Goal: Task Accomplishment & Management: Manage account settings

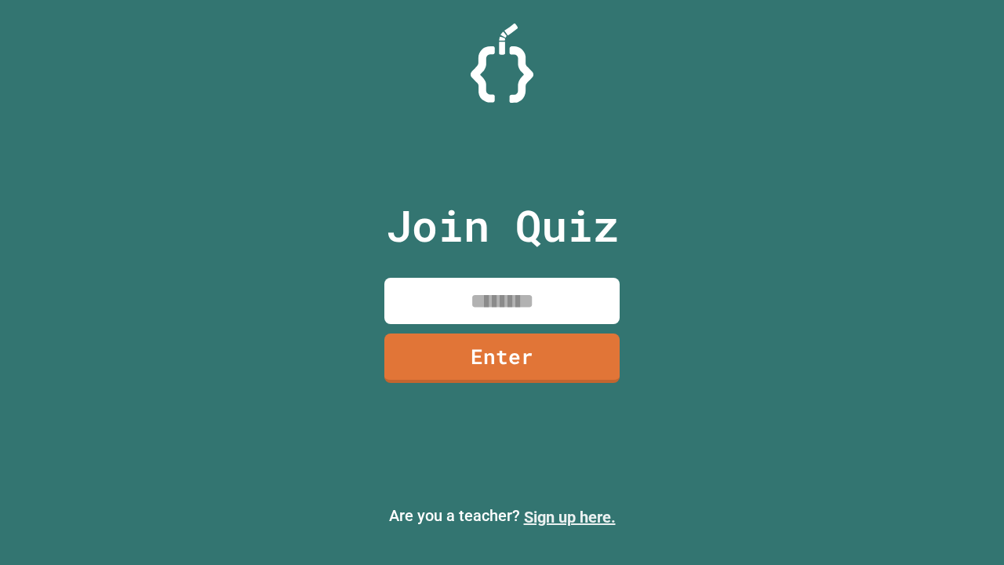
click at [570, 517] on link "Sign up here." at bounding box center [570, 517] width 92 height 19
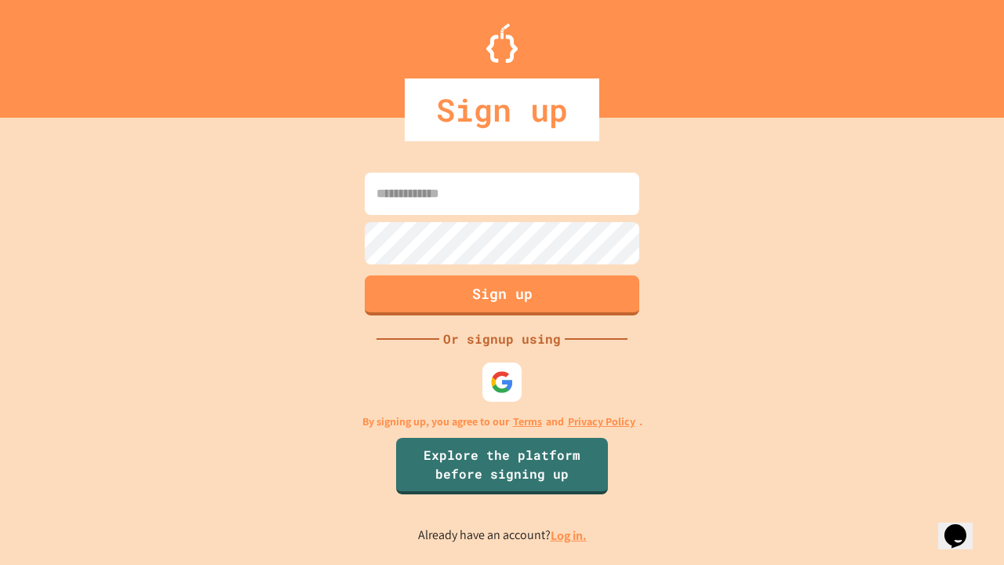
click at [570, 535] on link "Log in." at bounding box center [569, 535] width 36 height 16
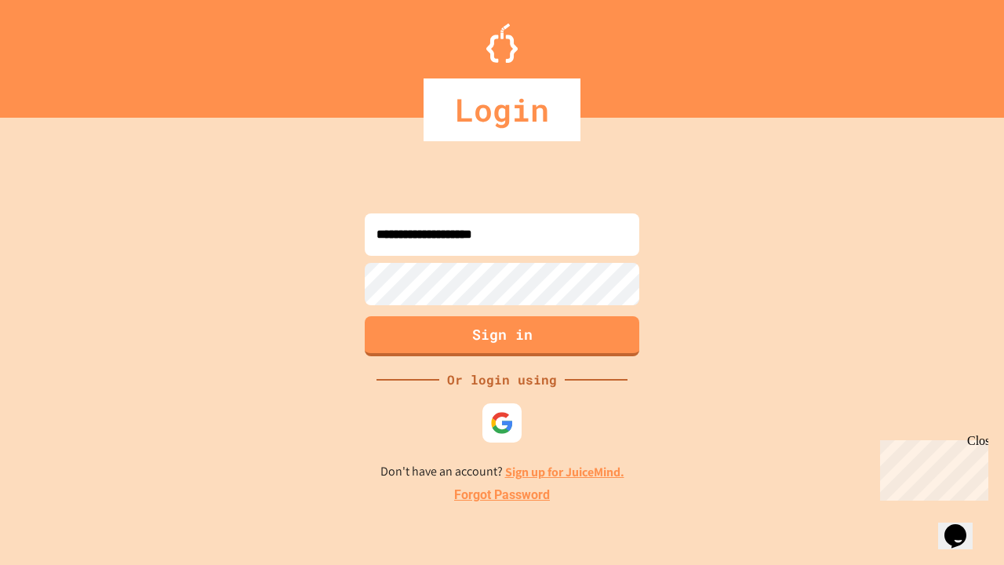
type input "**********"
